Goal: Navigation & Orientation: Find specific page/section

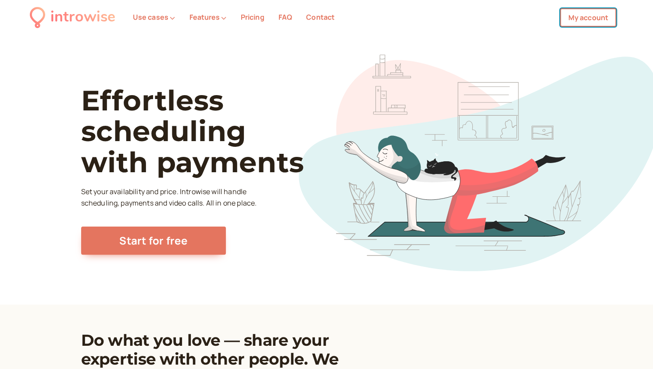
click at [592, 19] on link "My account" at bounding box center [588, 17] width 56 height 18
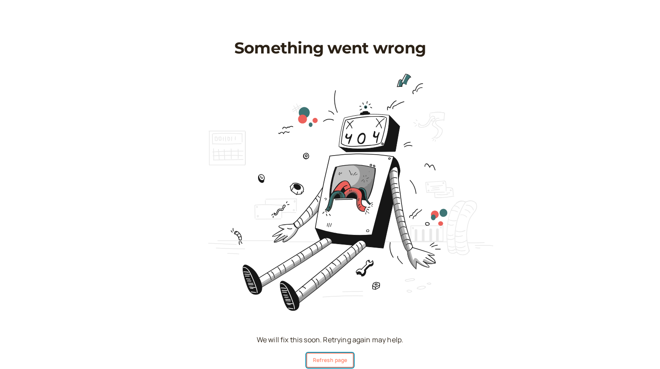
click at [321, 360] on button "Refresh page" at bounding box center [329, 360] width 47 height 15
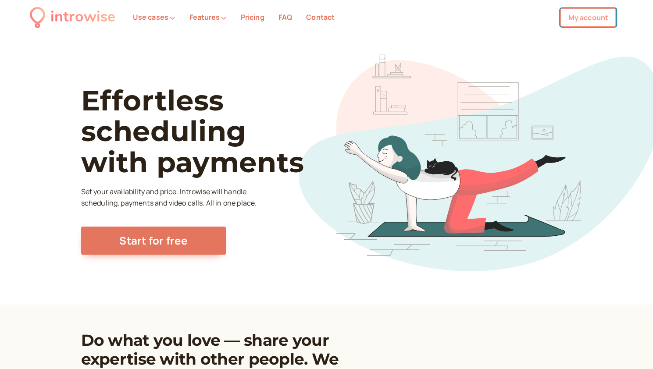
click at [591, 19] on link "My account" at bounding box center [588, 17] width 56 height 18
